Goal: Task Accomplishment & Management: Manage account settings

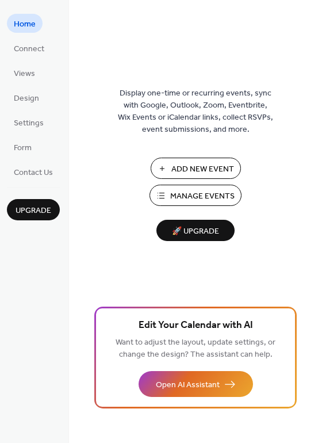
click at [186, 198] on span "Manage Events" at bounding box center [202, 197] width 64 height 12
click at [184, 192] on span "Manage Events" at bounding box center [202, 197] width 64 height 12
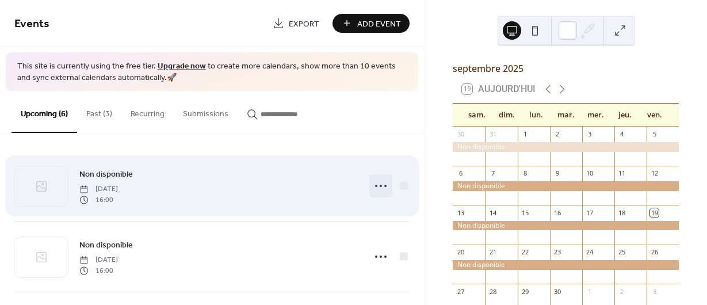
click at [373, 186] on icon at bounding box center [381, 186] width 18 height 18
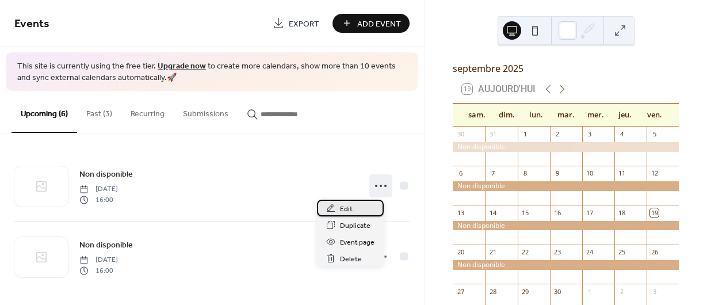
click at [345, 210] on span "Edit" at bounding box center [346, 209] width 13 height 12
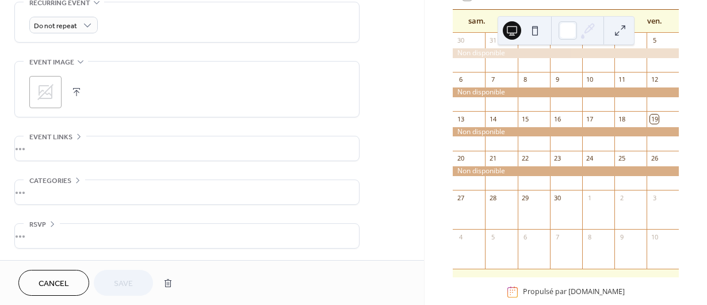
scroll to position [96, 0]
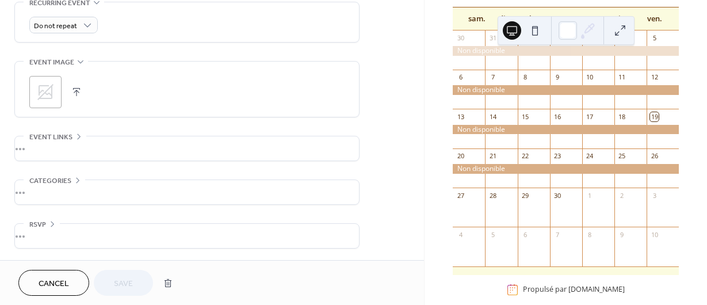
click at [584, 174] on div at bounding box center [566, 169] width 226 height 10
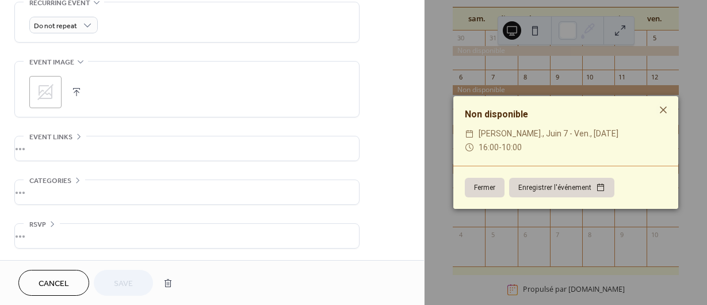
click at [486, 188] on button "Fermer" at bounding box center [485, 188] width 40 height 20
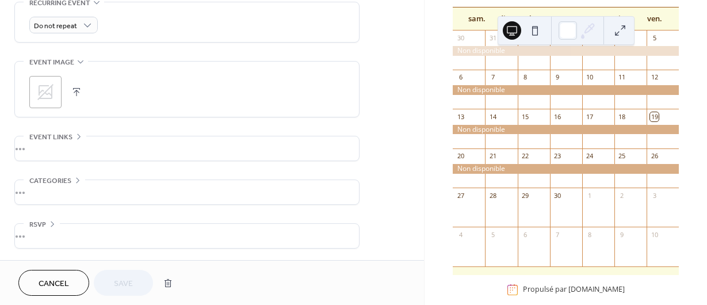
click at [129, 283] on div "Cancel Save" at bounding box center [98, 283] width 160 height 26
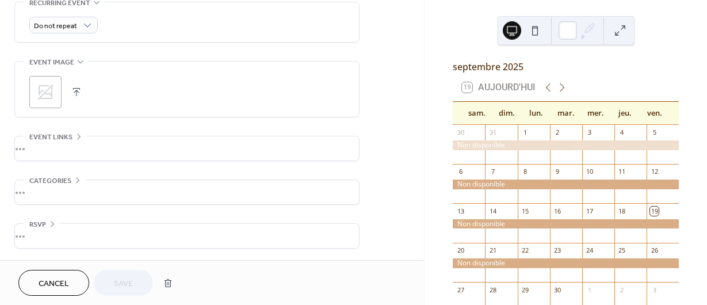
scroll to position [0, 0]
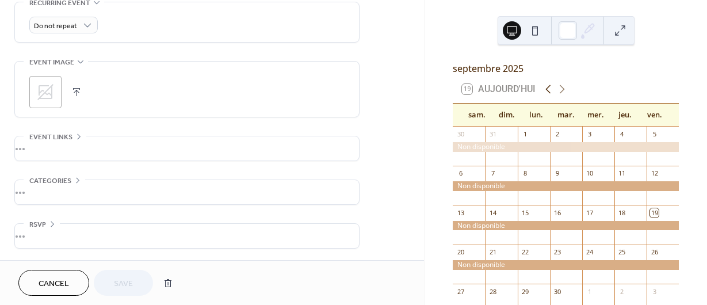
click at [549, 94] on icon at bounding box center [548, 89] width 5 height 9
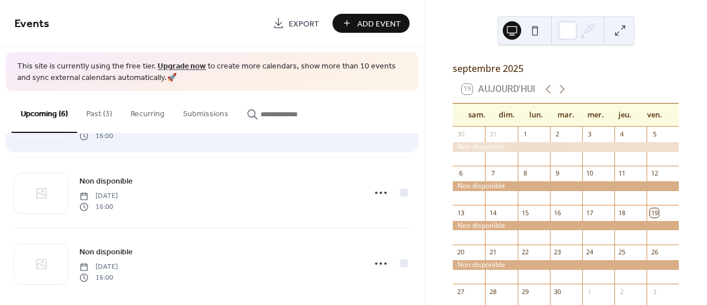
scroll to position [287, 0]
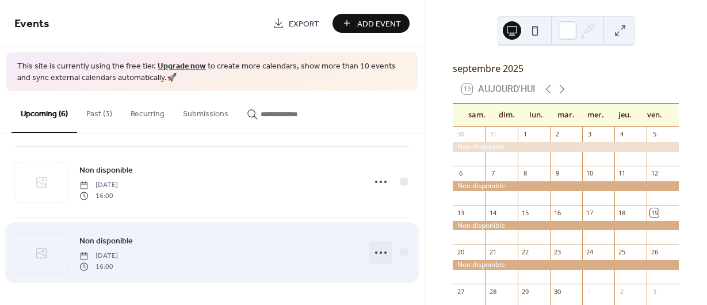
click at [373, 251] on icon at bounding box center [381, 252] width 18 height 18
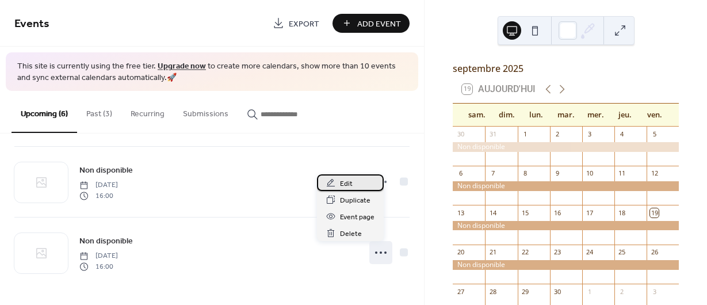
click at [346, 180] on span "Edit" at bounding box center [346, 184] width 13 height 12
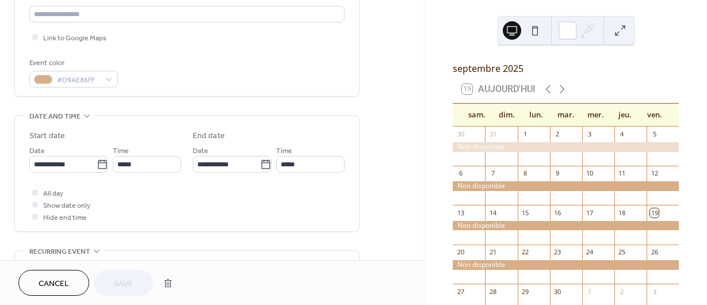
scroll to position [276, 0]
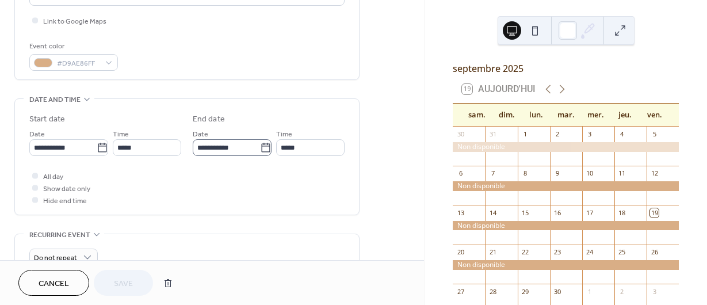
click at [265, 151] on icon at bounding box center [266, 148] width 12 height 12
click at [260, 151] on input "**********" at bounding box center [226, 147] width 67 height 17
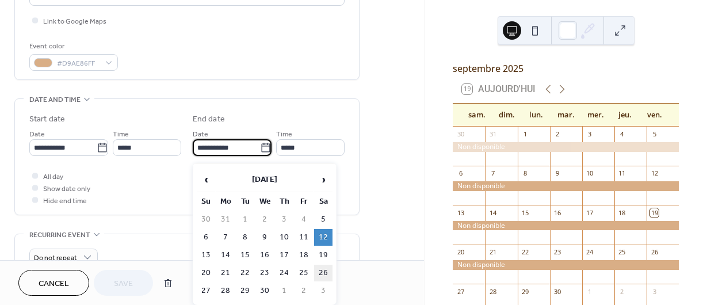
click at [322, 269] on td "26" at bounding box center [323, 273] width 18 height 17
type input "**********"
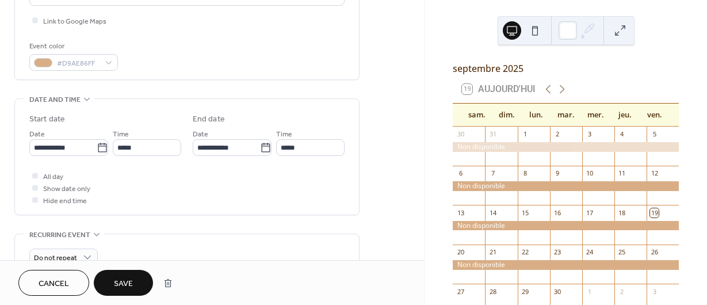
click at [124, 282] on span "Save" at bounding box center [123, 284] width 19 height 12
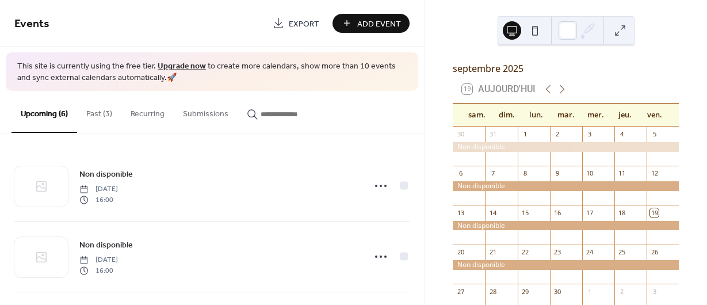
click at [382, 21] on span "Add Event" at bounding box center [379, 24] width 44 height 12
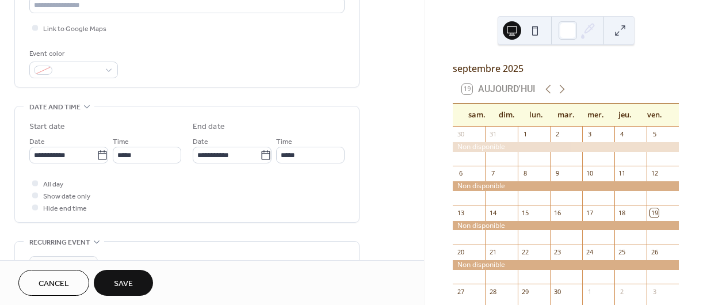
scroll to position [276, 0]
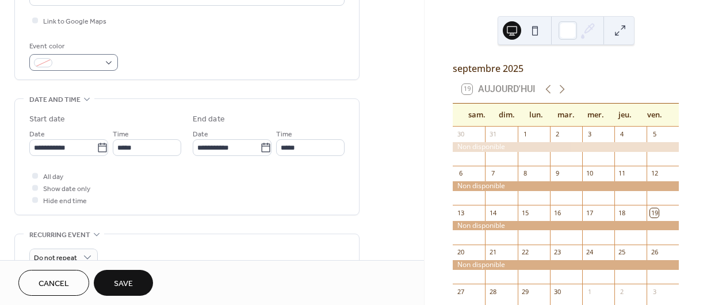
type input "**********"
click at [112, 70] on div at bounding box center [73, 62] width 89 height 17
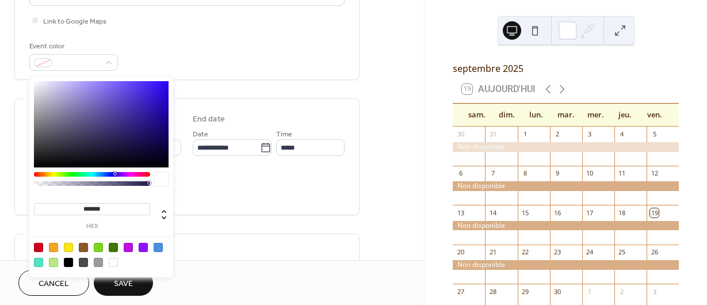
click at [111, 211] on input "*******" at bounding box center [92, 209] width 116 height 12
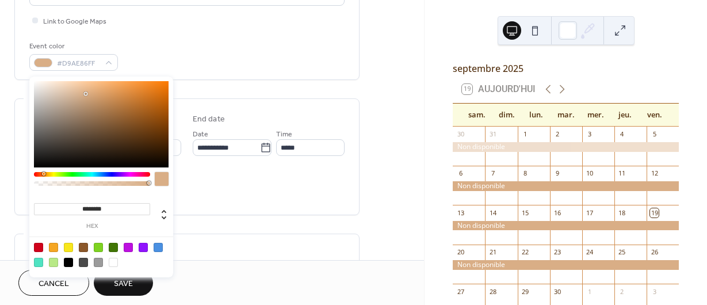
type input "*********"
click at [221, 201] on div "All day Show date only Hide end time" at bounding box center [186, 188] width 315 height 36
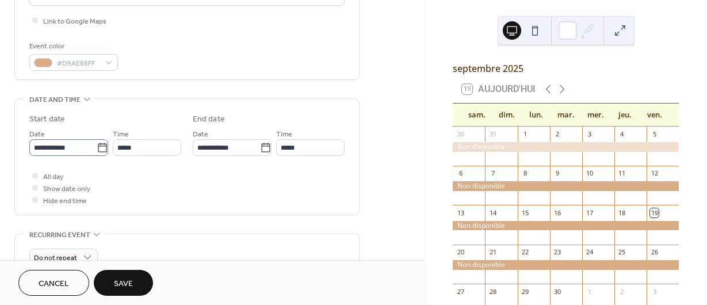
click at [99, 150] on icon at bounding box center [103, 148] width 12 height 12
click at [97, 150] on input "**********" at bounding box center [62, 147] width 67 height 17
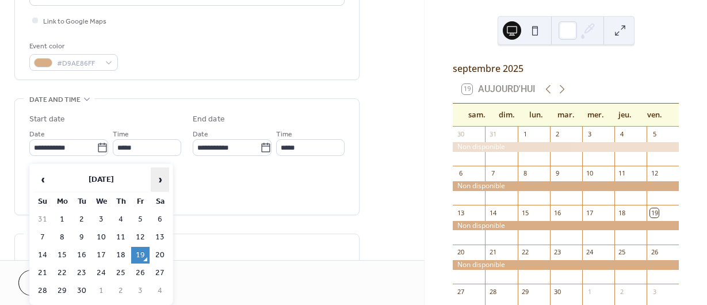
click at [160, 179] on span "›" at bounding box center [159, 179] width 17 height 23
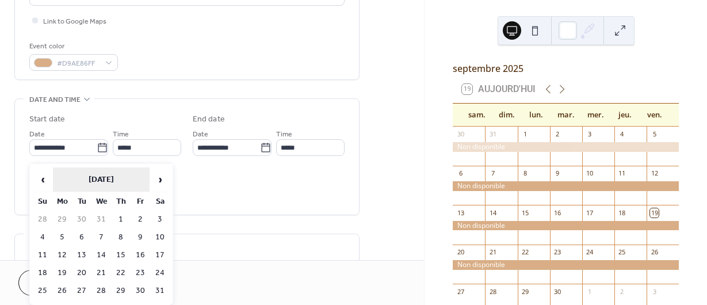
click at [104, 180] on th "January 2026" at bounding box center [101, 179] width 97 height 25
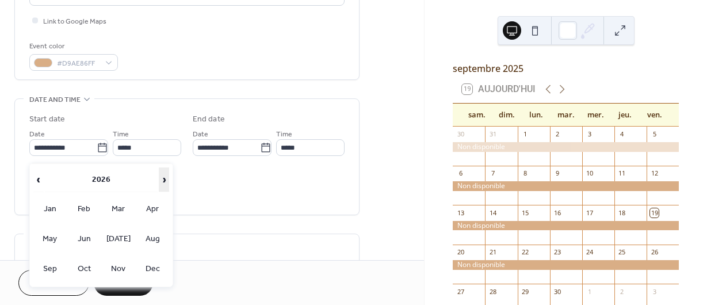
click at [163, 179] on span "›" at bounding box center [163, 179] width 9 height 23
click at [49, 267] on td "Sep" at bounding box center [49, 268] width 33 height 29
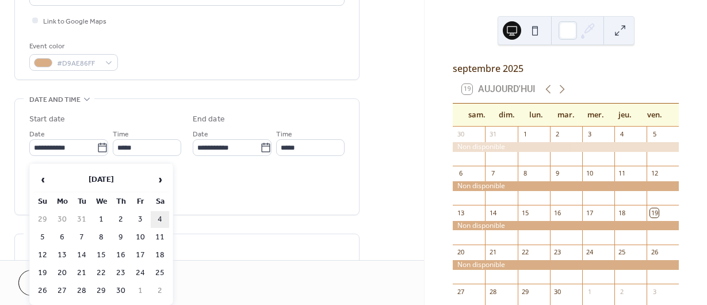
click at [160, 219] on td "4" at bounding box center [160, 219] width 18 height 17
type input "**********"
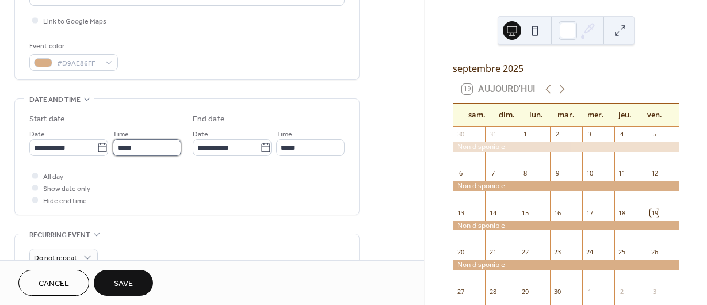
click at [143, 153] on input "*****" at bounding box center [147, 147] width 68 height 17
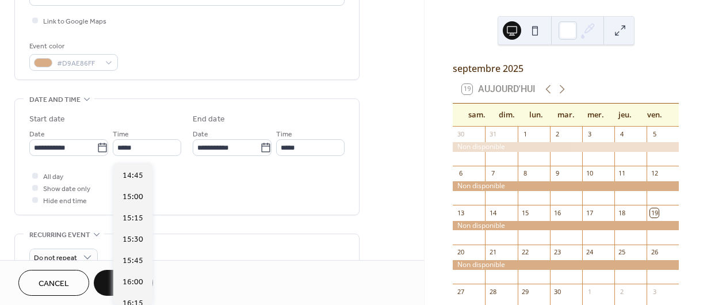
scroll to position [1281, 0]
click at [126, 253] on span "16:00" at bounding box center [133, 256] width 21 height 12
type input "*****"
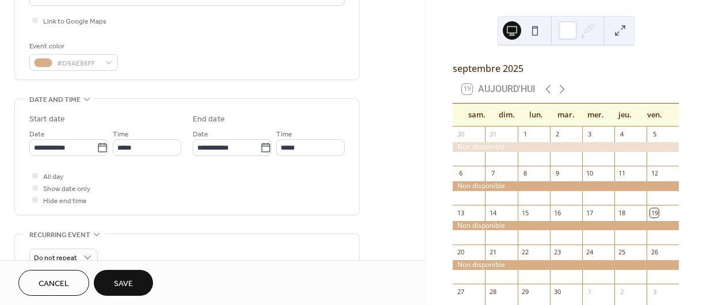
type input "*****"
click at [261, 152] on icon at bounding box center [266, 148] width 12 height 12
click at [260, 152] on input "**********" at bounding box center [226, 147] width 67 height 17
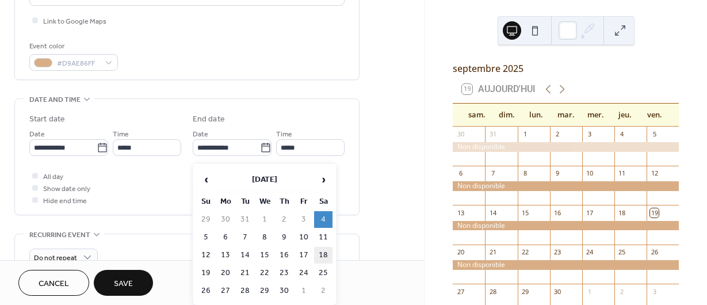
click at [322, 252] on td "18" at bounding box center [323, 255] width 18 height 17
type input "**********"
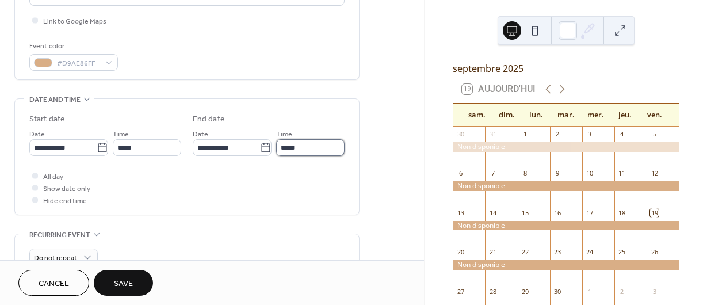
click at [302, 149] on input "*****" at bounding box center [310, 147] width 68 height 17
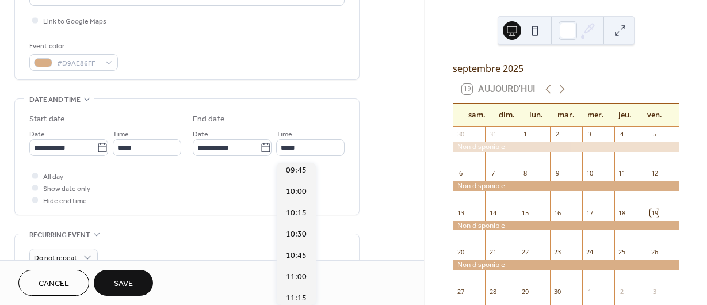
scroll to position [825, 0]
click at [293, 201] on span "10:00" at bounding box center [296, 202] width 21 height 12
type input "*****"
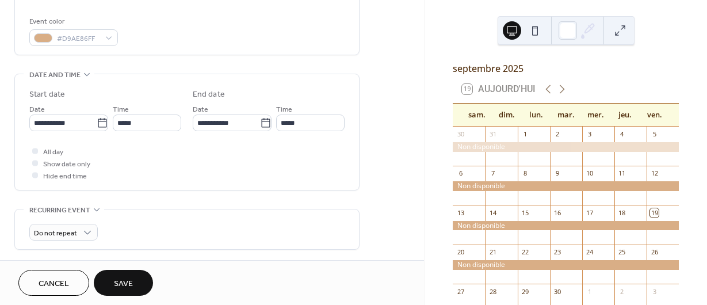
scroll to position [311, 0]
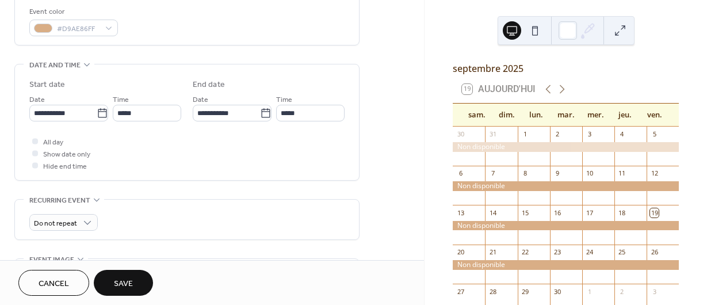
click at [131, 281] on span "Save" at bounding box center [123, 284] width 19 height 12
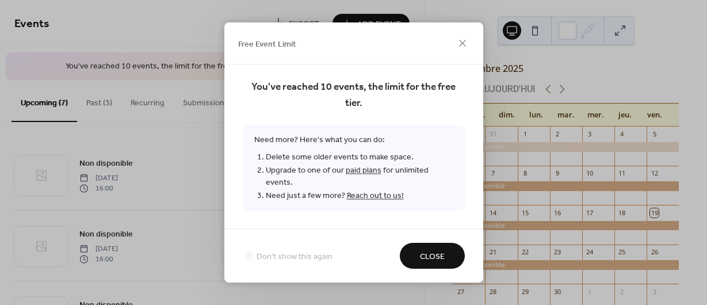
click at [444, 251] on span "Close" at bounding box center [432, 257] width 25 height 12
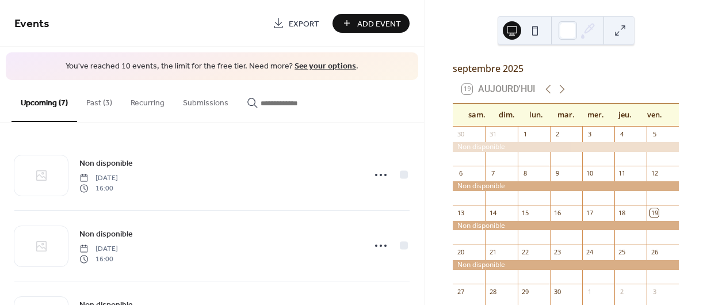
click at [94, 101] on button "Past (3)" at bounding box center [99, 100] width 44 height 41
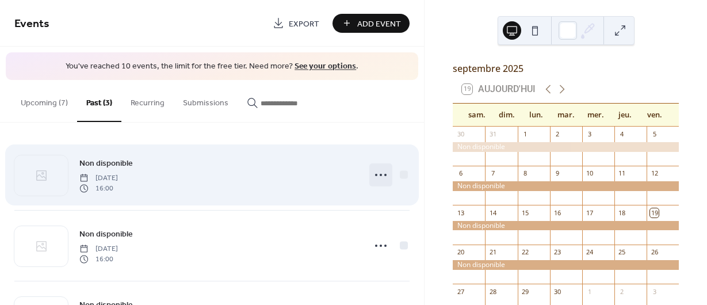
click at [374, 176] on icon at bounding box center [381, 175] width 18 height 18
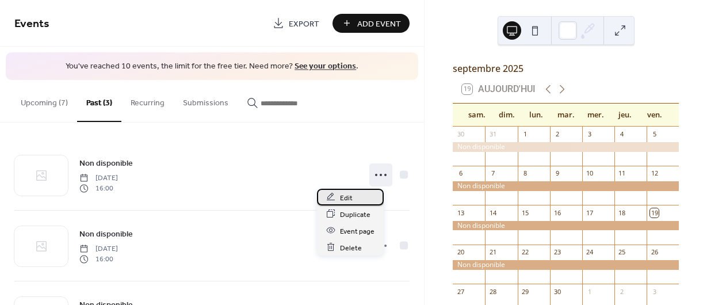
click at [347, 198] on span "Edit" at bounding box center [346, 198] width 13 height 12
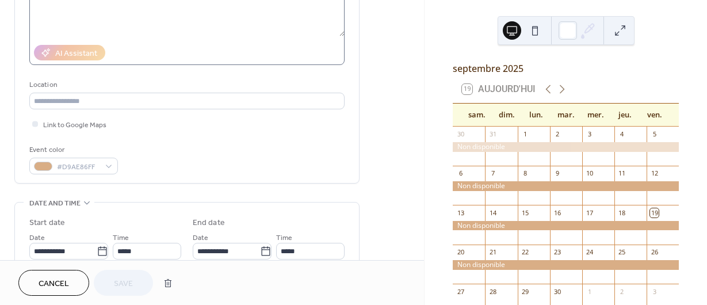
scroll to position [207, 0]
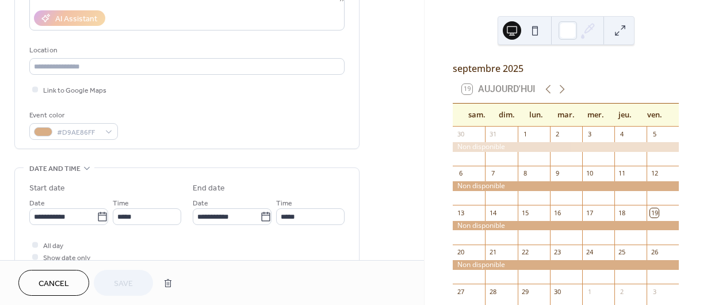
click at [57, 281] on span "Cancel" at bounding box center [54, 284] width 31 height 12
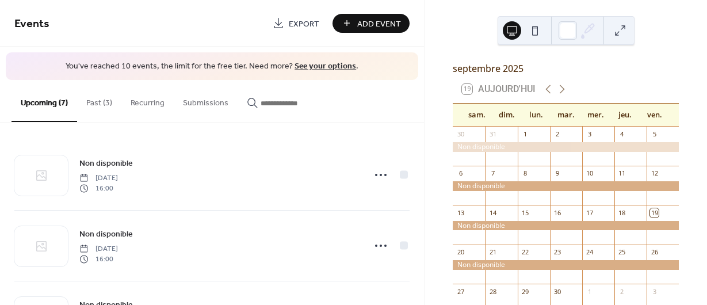
click at [96, 100] on button "Past (3)" at bounding box center [99, 100] width 44 height 41
click at [51, 104] on button "Upcoming (7)" at bounding box center [45, 100] width 66 height 41
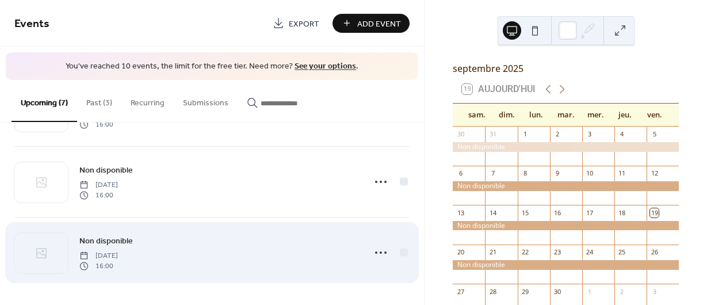
scroll to position [243, 0]
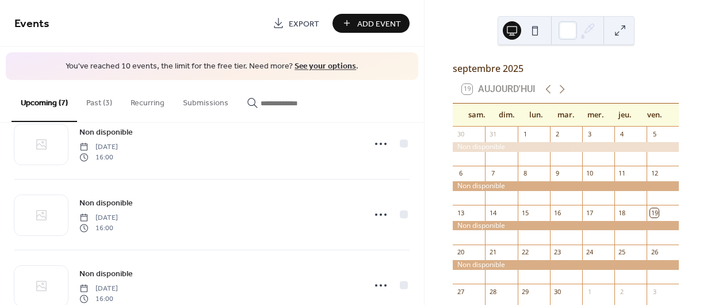
click at [100, 102] on button "Past (3)" at bounding box center [99, 100] width 44 height 41
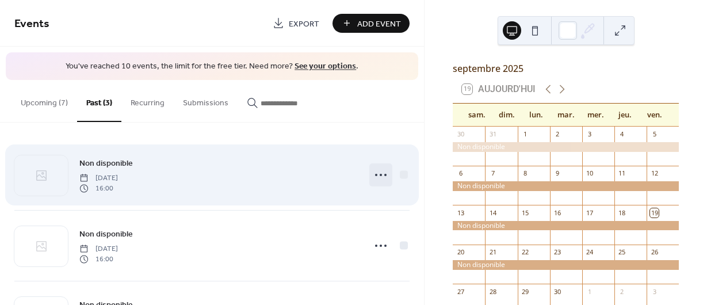
click at [372, 178] on icon at bounding box center [381, 175] width 18 height 18
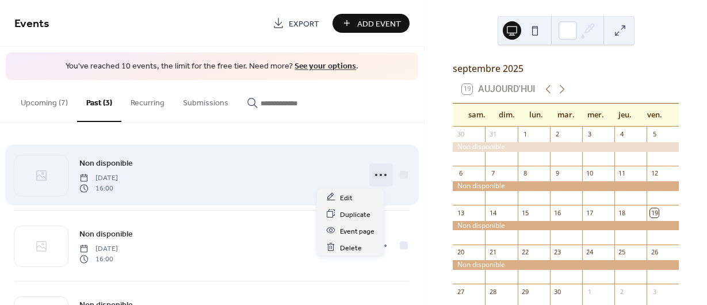
click at [263, 170] on div "Non disponible Saturday, May 17, 2025 16:00" at bounding box center [218, 175] width 279 height 37
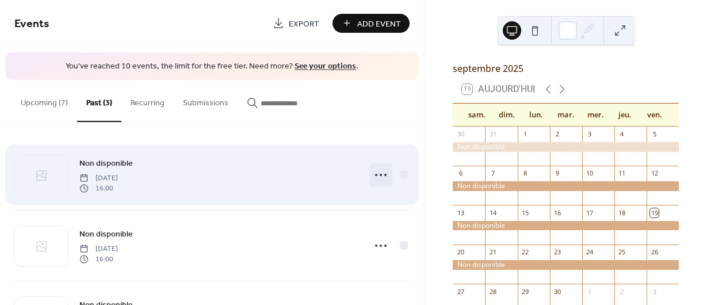
click at [372, 174] on icon at bounding box center [381, 175] width 18 height 18
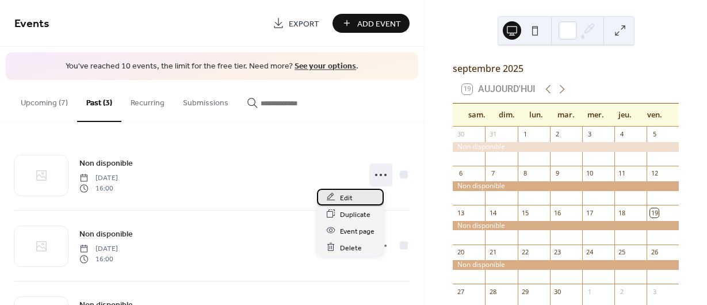
click at [344, 196] on span "Edit" at bounding box center [346, 198] width 13 height 12
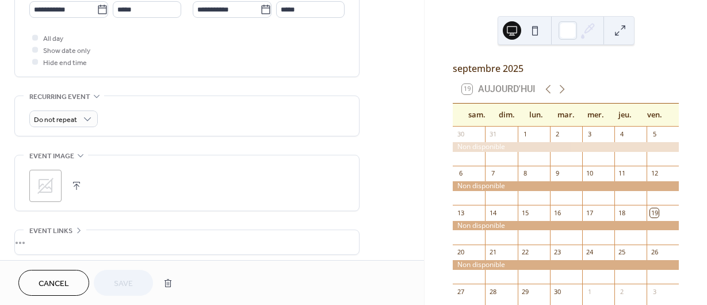
scroll to position [513, 0]
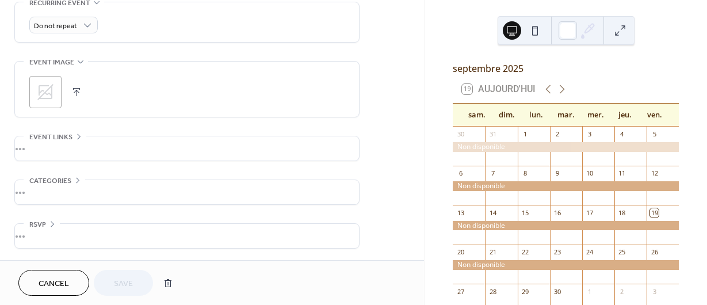
click at [54, 281] on span "Cancel" at bounding box center [54, 284] width 31 height 12
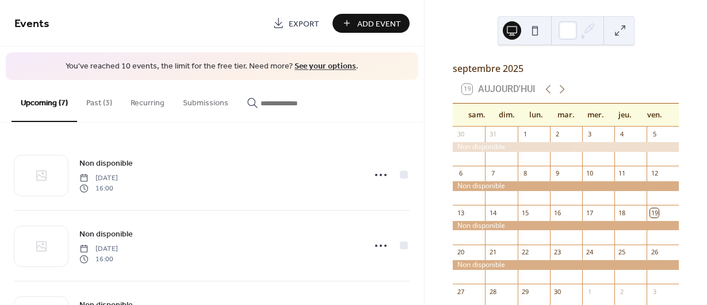
click at [101, 105] on button "Past (3)" at bounding box center [99, 100] width 44 height 41
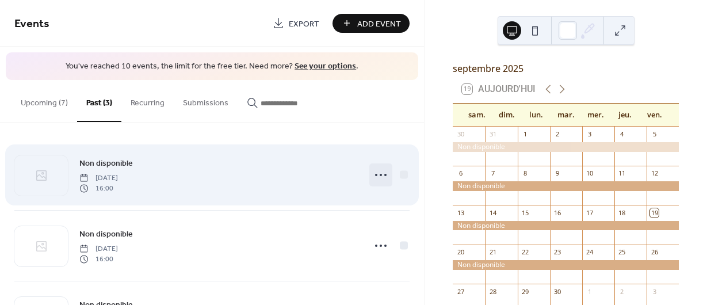
click at [372, 176] on icon at bounding box center [381, 175] width 18 height 18
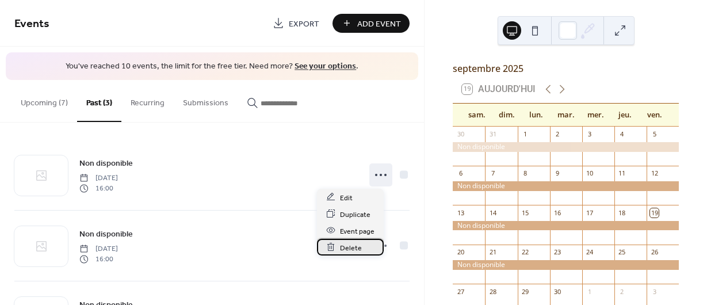
click at [350, 246] on span "Delete" at bounding box center [351, 248] width 22 height 12
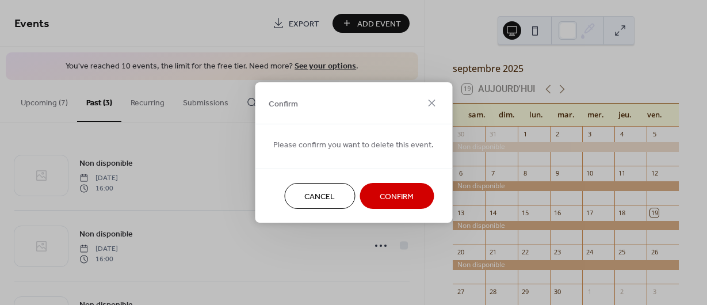
click at [394, 197] on span "Confirm" at bounding box center [397, 197] width 34 height 12
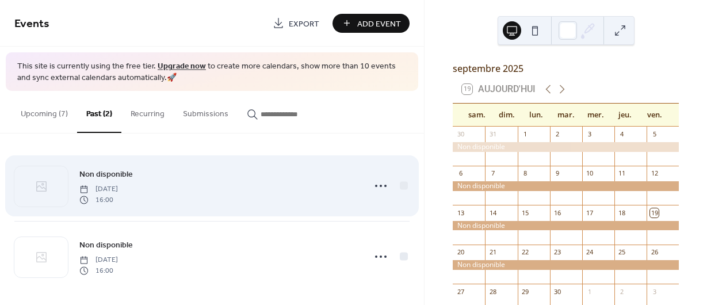
scroll to position [4, 0]
click at [372, 182] on icon at bounding box center [381, 182] width 18 height 18
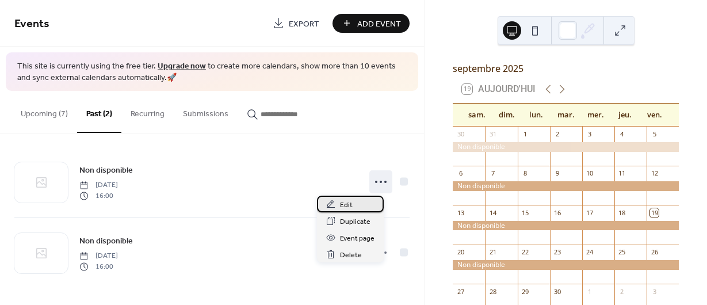
click at [348, 205] on span "Edit" at bounding box center [346, 205] width 13 height 12
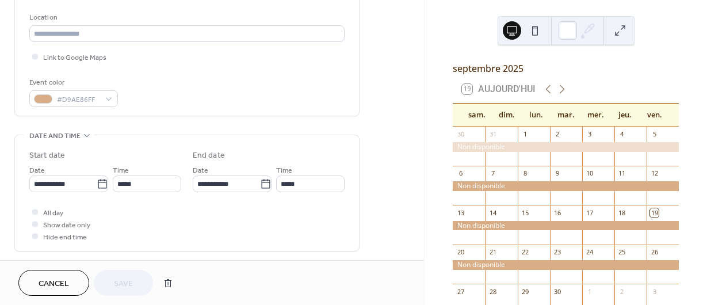
scroll to position [242, 0]
click at [170, 284] on button "button" at bounding box center [168, 283] width 21 height 23
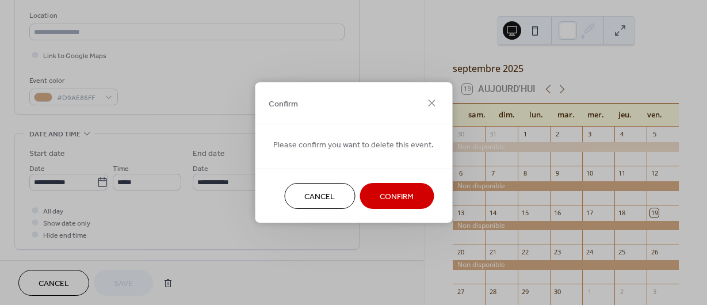
click at [399, 194] on span "Confirm" at bounding box center [397, 197] width 34 height 12
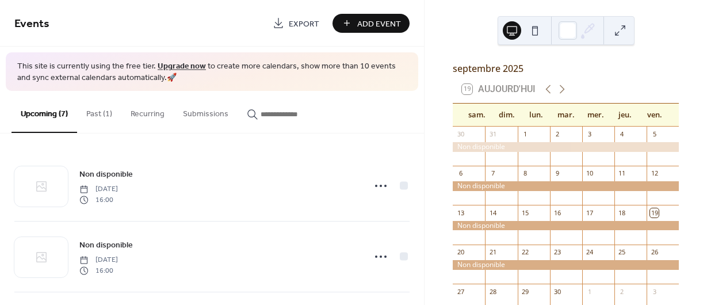
click at [94, 113] on button "Past (1)" at bounding box center [99, 111] width 44 height 41
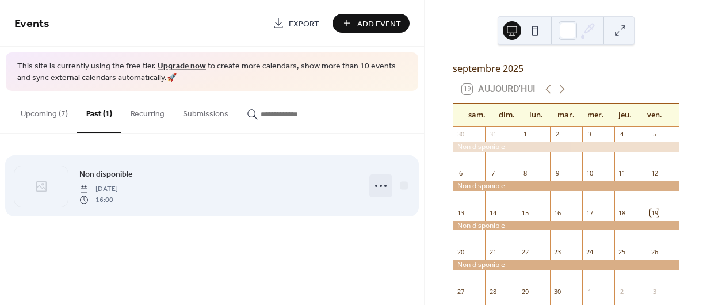
click at [381, 187] on icon at bounding box center [381, 186] width 18 height 18
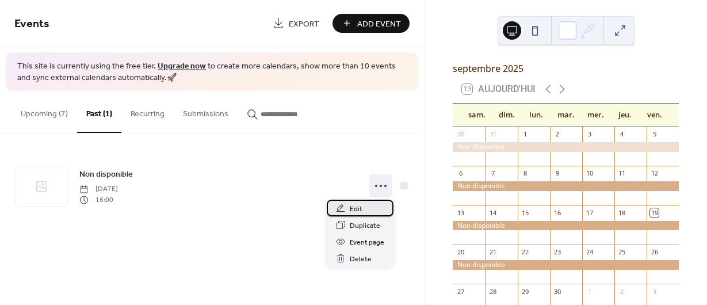
click at [353, 211] on span "Edit" at bounding box center [356, 209] width 13 height 12
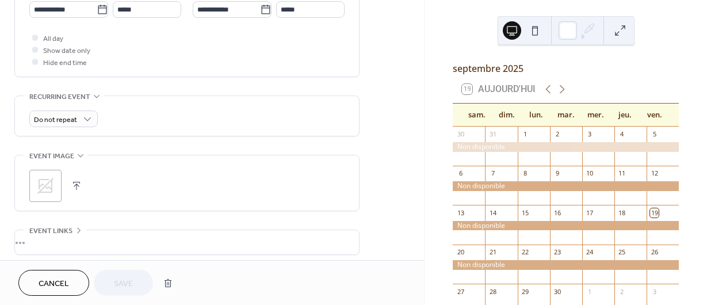
scroll to position [513, 0]
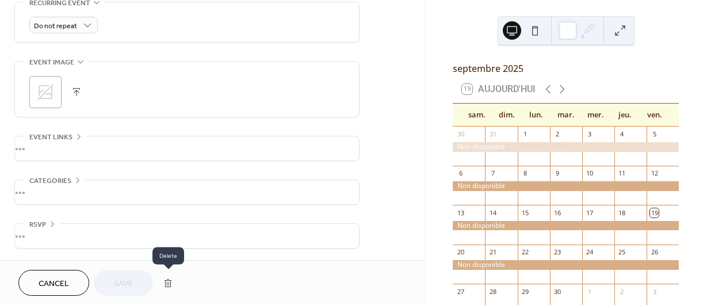
click at [169, 279] on button "button" at bounding box center [168, 283] width 21 height 23
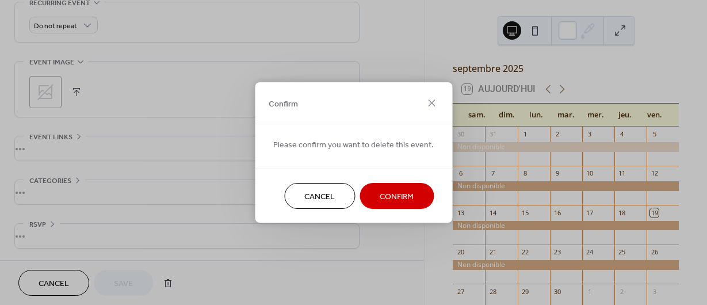
click at [390, 197] on span "Confirm" at bounding box center [397, 197] width 34 height 12
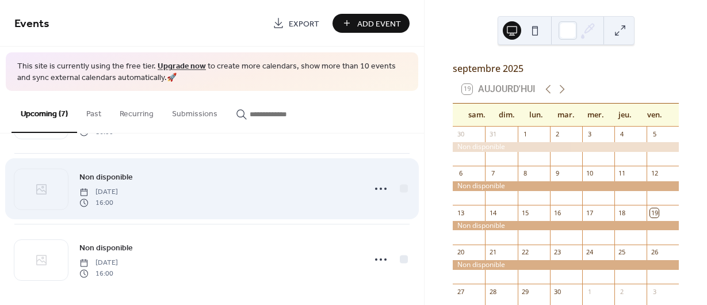
scroll to position [358, 0]
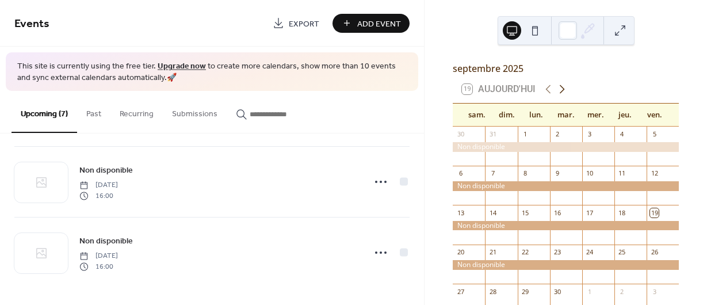
click at [565, 94] on icon at bounding box center [562, 89] width 5 height 9
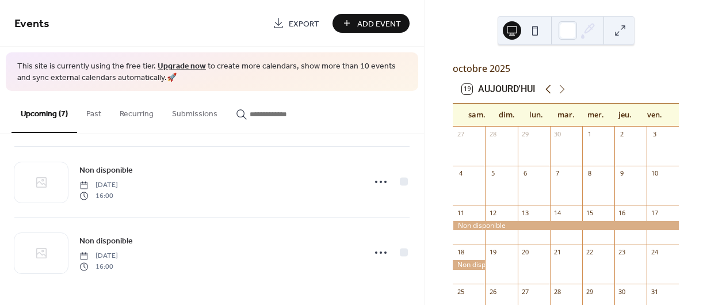
click at [547, 94] on icon at bounding box center [548, 89] width 5 height 9
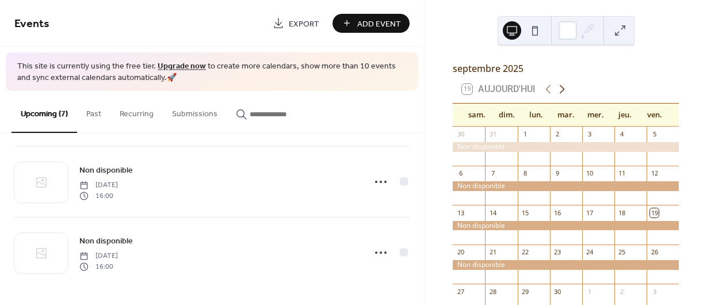
click at [564, 94] on icon at bounding box center [562, 89] width 5 height 9
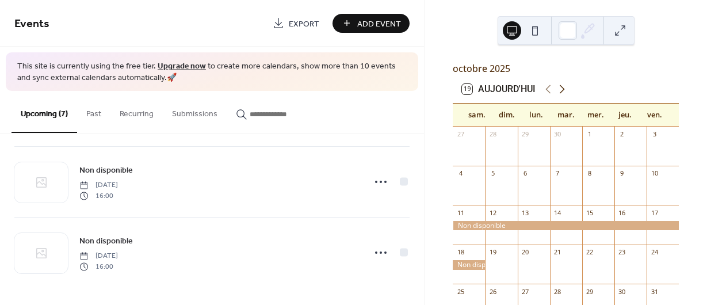
click at [564, 94] on icon at bounding box center [562, 89] width 5 height 9
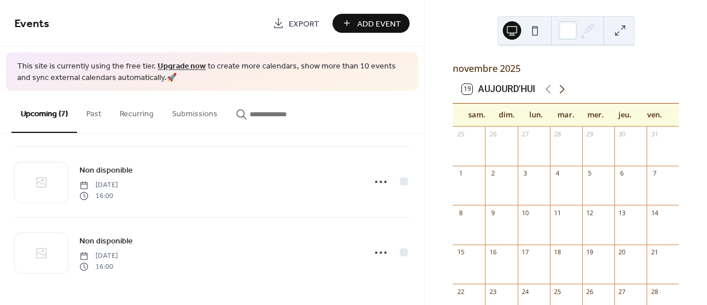
click at [564, 94] on icon at bounding box center [562, 89] width 5 height 9
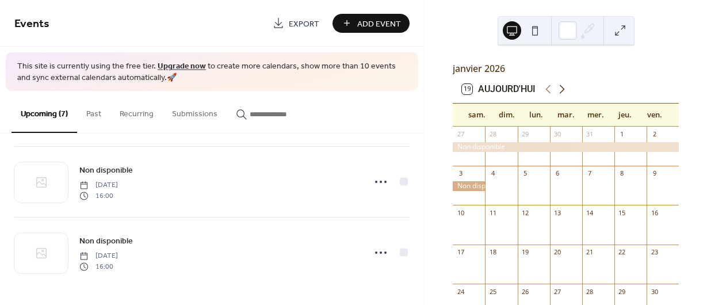
click at [564, 94] on icon at bounding box center [562, 89] width 5 height 9
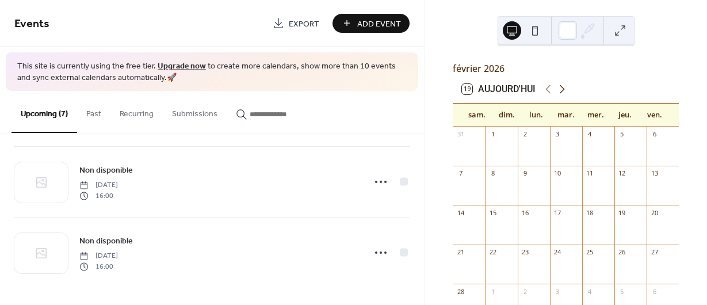
click at [564, 94] on icon at bounding box center [562, 89] width 5 height 9
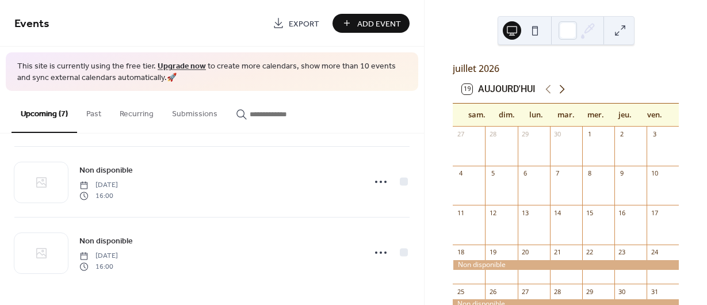
click at [564, 94] on icon at bounding box center [562, 89] width 5 height 9
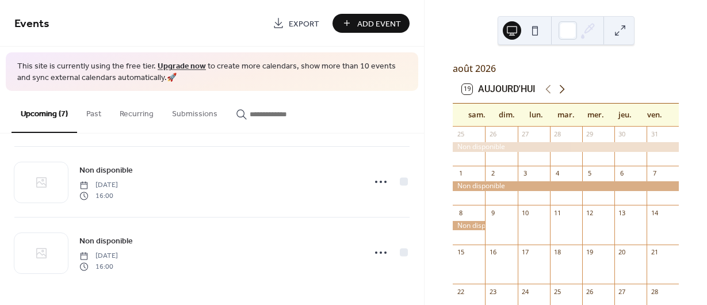
click at [564, 94] on icon at bounding box center [562, 89] width 5 height 9
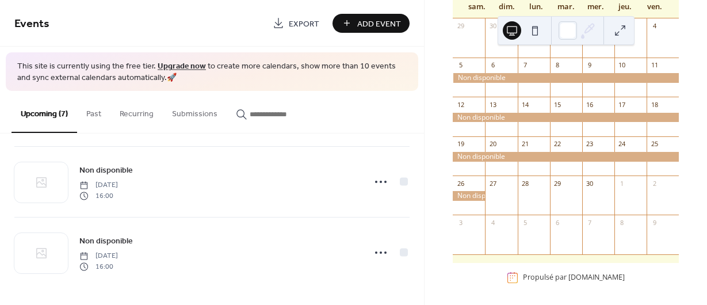
scroll to position [118, 0]
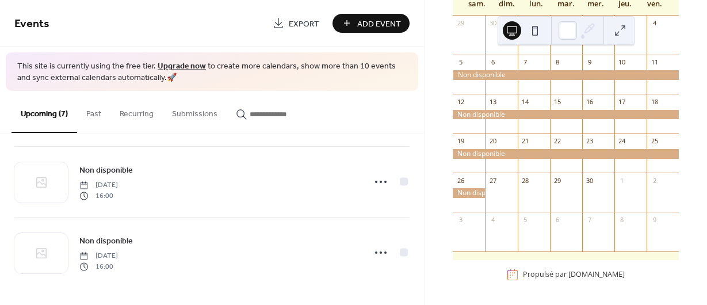
drag, startPoint x: 703, startPoint y: 300, endPoint x: 559, endPoint y: 296, distance: 143.4
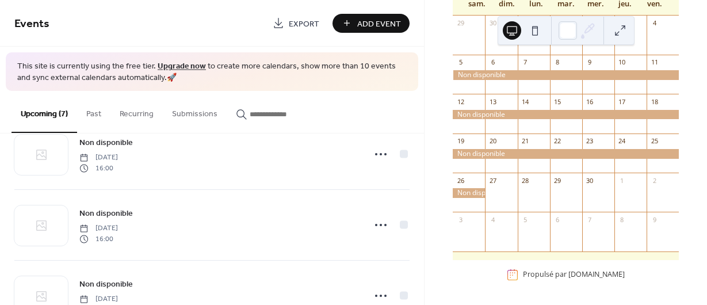
scroll to position [0, 0]
